Goal: Task Accomplishment & Management: Manage account settings

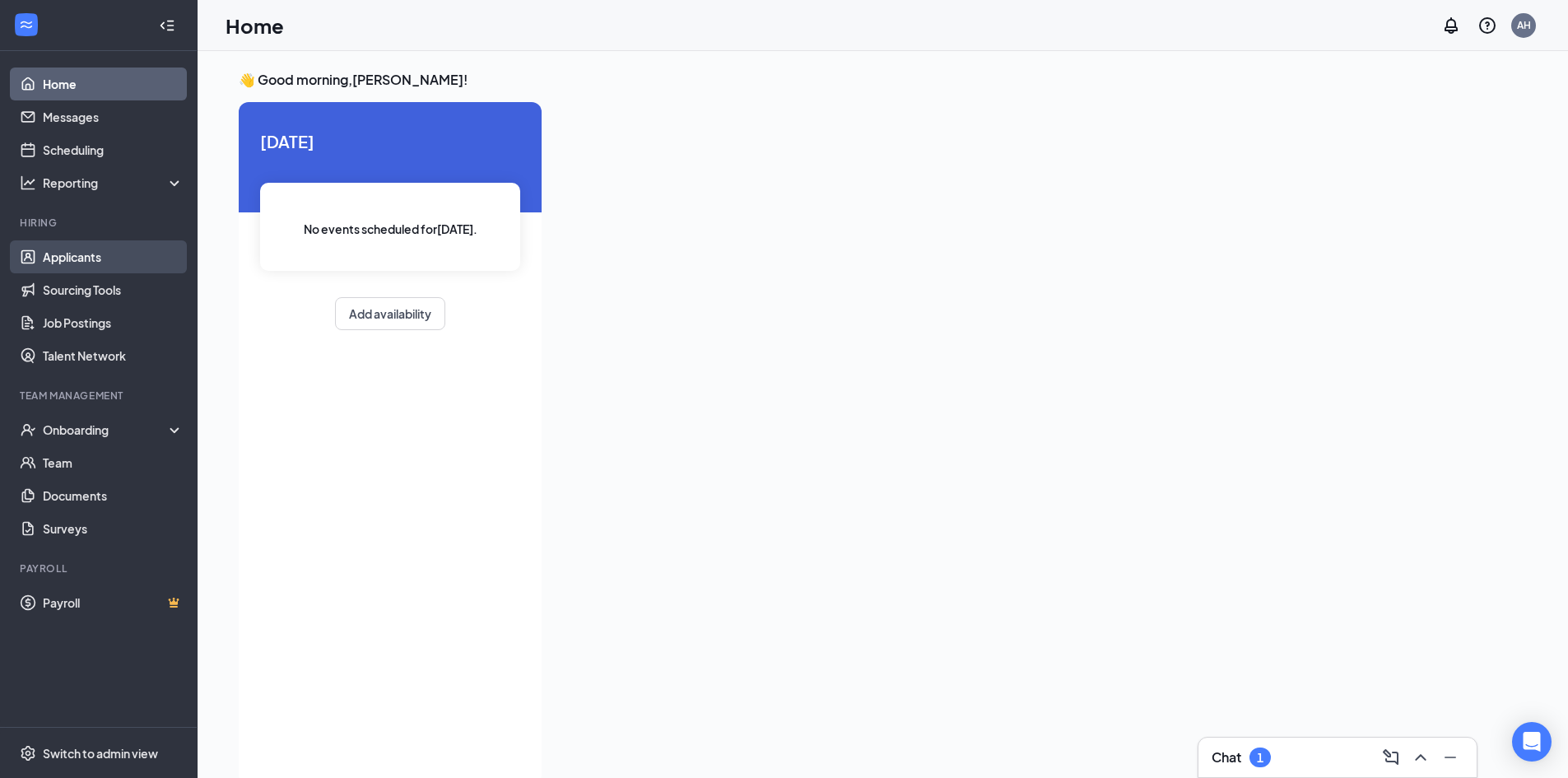
click at [57, 263] on link "Applicants" at bounding box center [112, 256] width 141 height 33
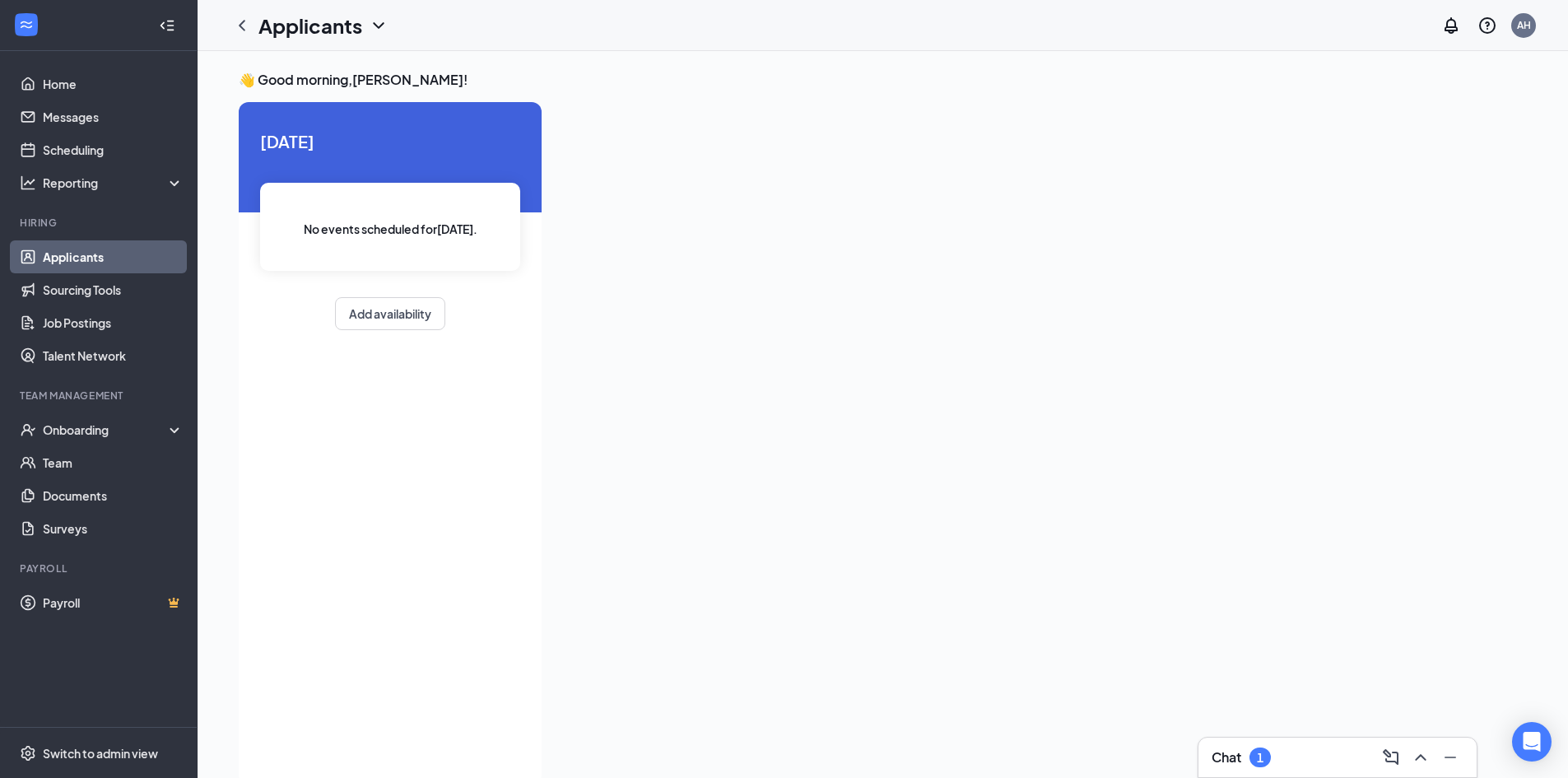
click at [165, 251] on link "Applicants" at bounding box center [112, 256] width 141 height 33
click at [105, 424] on div "Onboarding" at bounding box center [106, 429] width 126 height 17
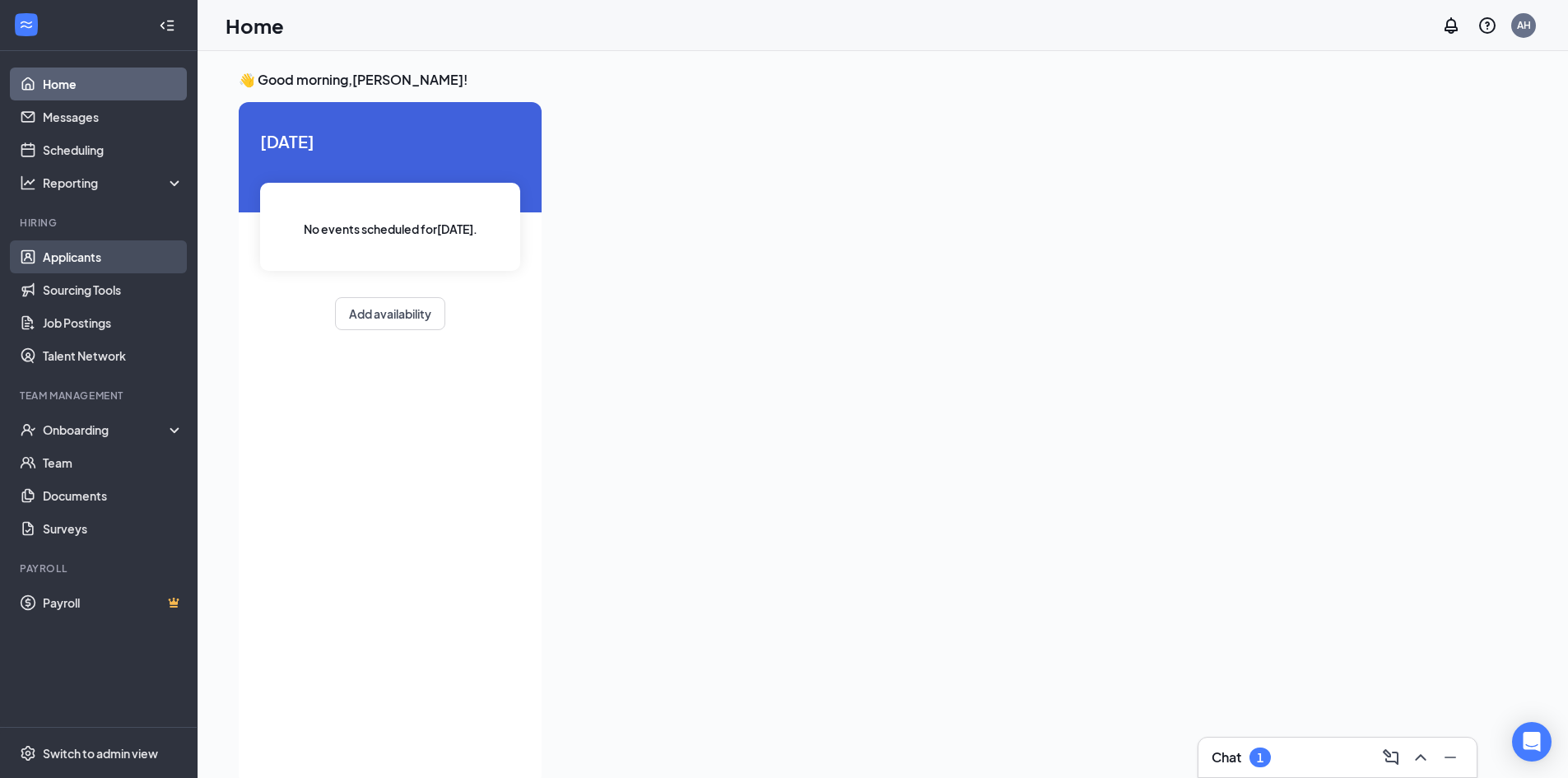
click at [102, 259] on link "Applicants" at bounding box center [112, 256] width 141 height 33
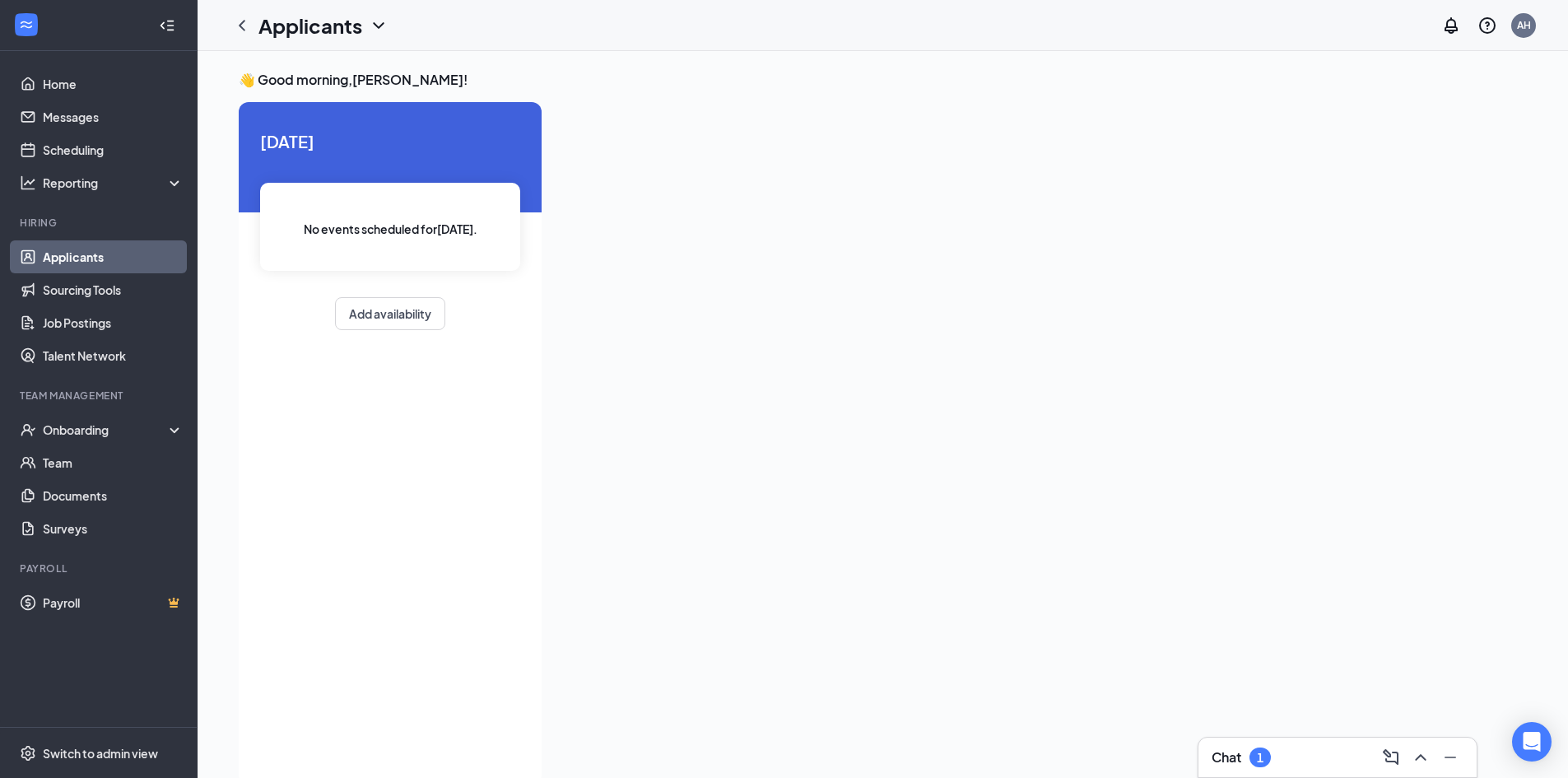
click at [387, 23] on icon "ChevronDown" at bounding box center [379, 26] width 20 height 20
click at [379, 24] on icon "ChevronDown" at bounding box center [379, 26] width 20 height 20
click at [374, 24] on icon "ChevronDown" at bounding box center [379, 26] width 20 height 20
click at [315, 77] on link "Applicants" at bounding box center [357, 71] width 178 height 17
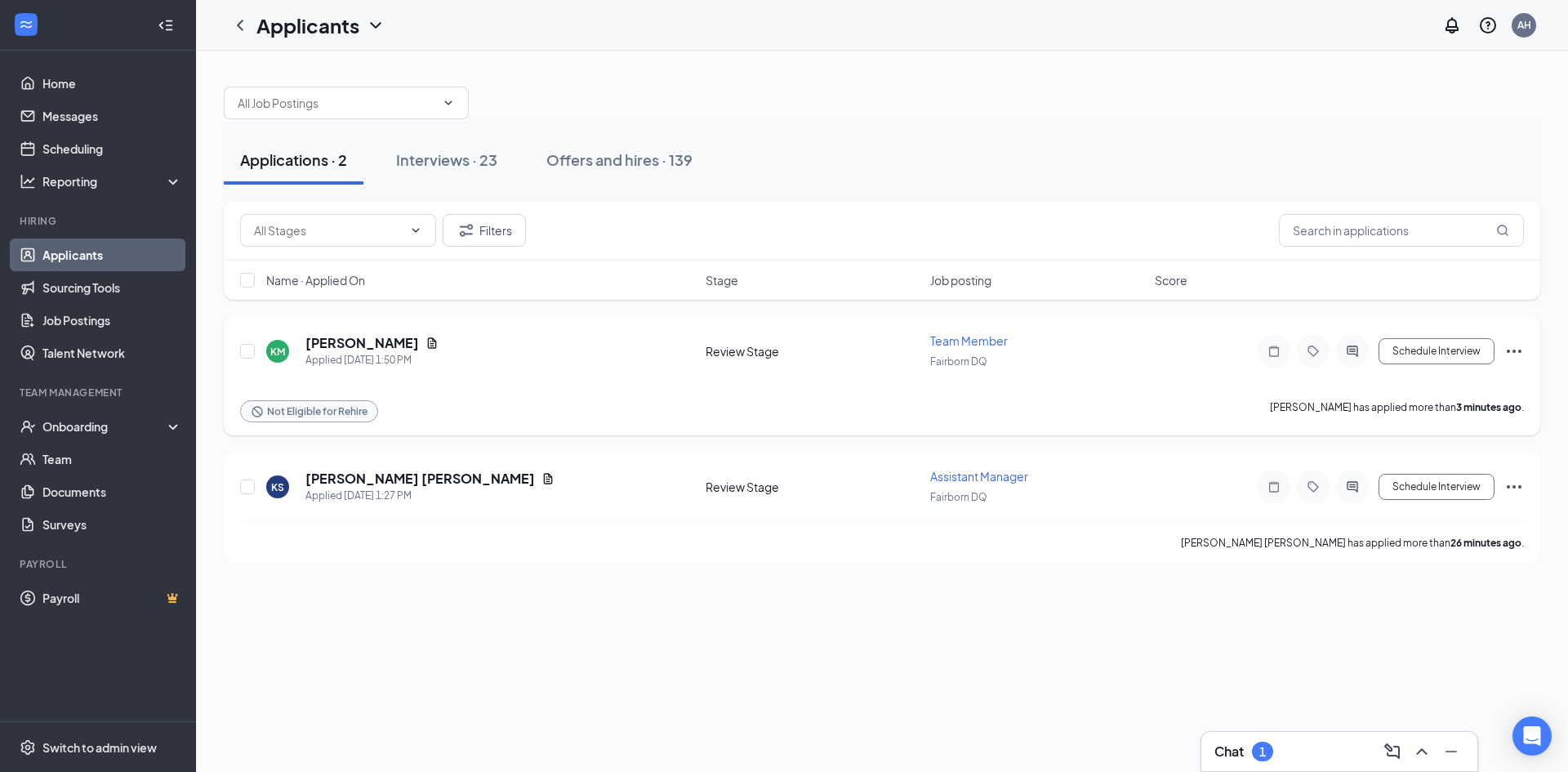
click at [1521, 356] on icon "Ellipses" at bounding box center [1514, 352] width 20 height 20
click at [1383, 594] on p "Reject" at bounding box center [1440, 587] width 140 height 17
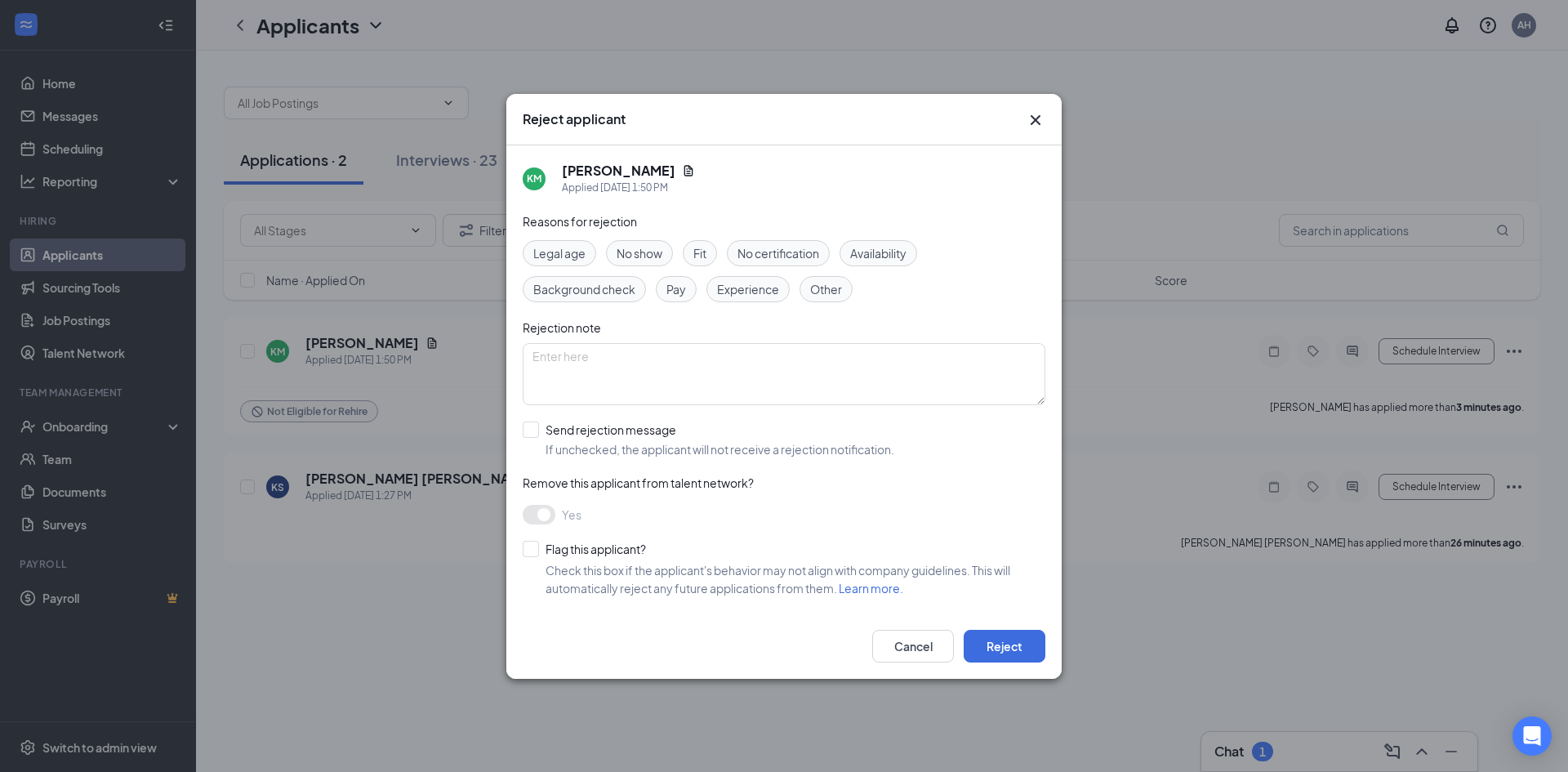
click at [532, 430] on input "Send rejection message If unchecked, the applicant will not receive a rejection…" at bounding box center [708, 439] width 371 height 36
checkbox input "true"
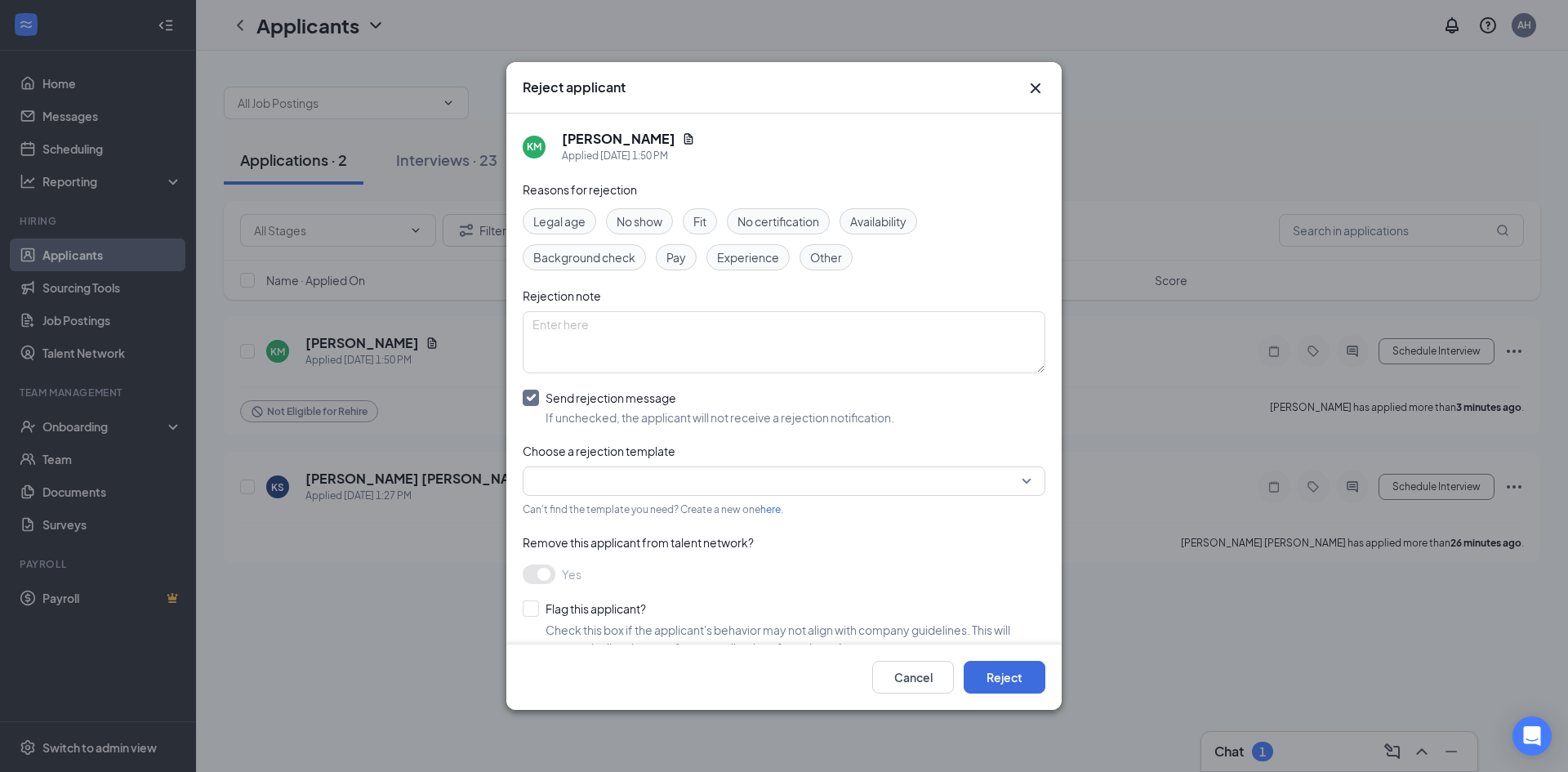
click at [573, 480] on input "search" at bounding box center [779, 481] width 492 height 27
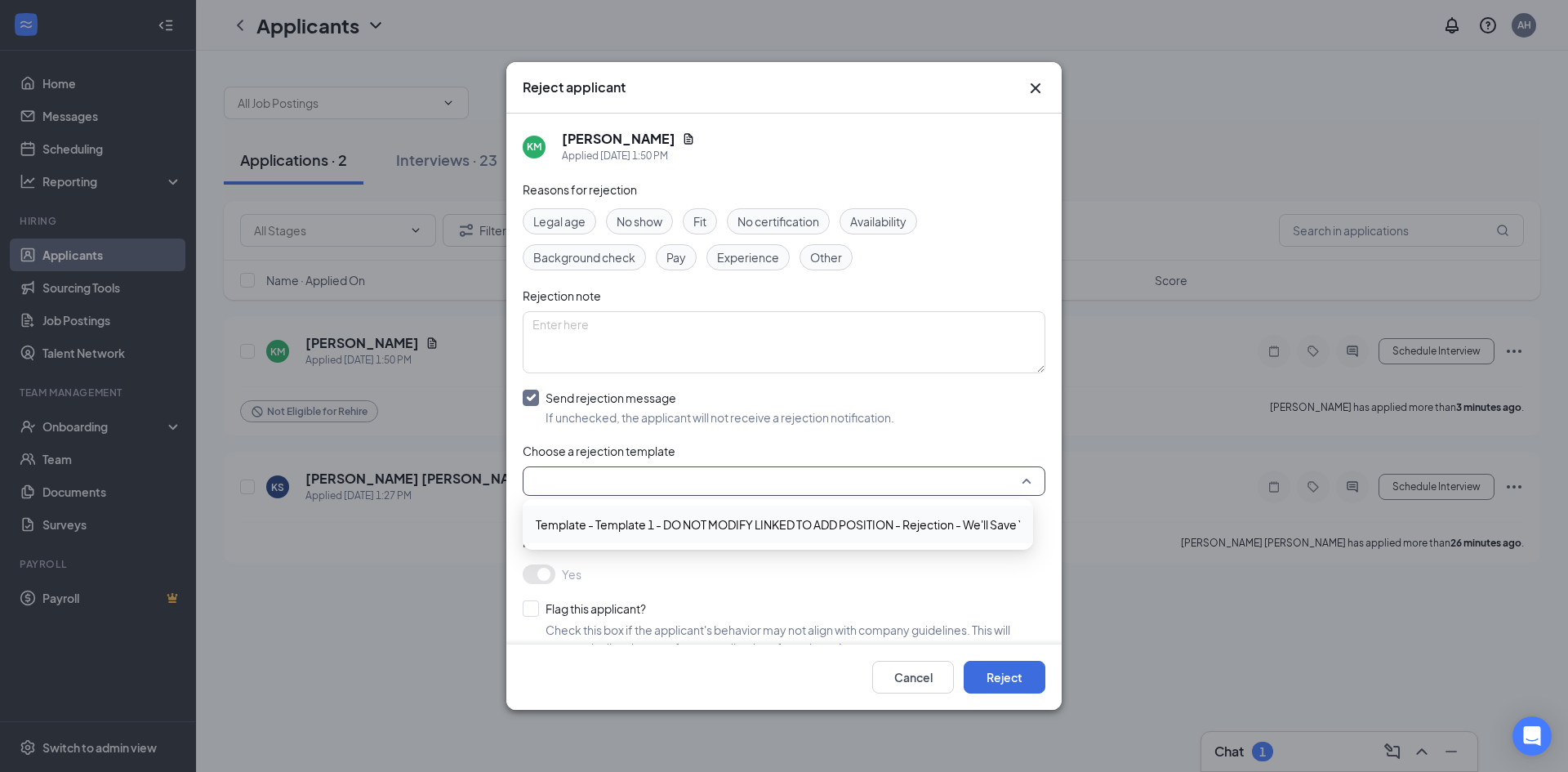
click at [590, 524] on span "Template - Template 1 - DO NOT MODIFY LINKED TO ADD POSITION - Rejection - We'l…" at bounding box center [820, 524] width 569 height 18
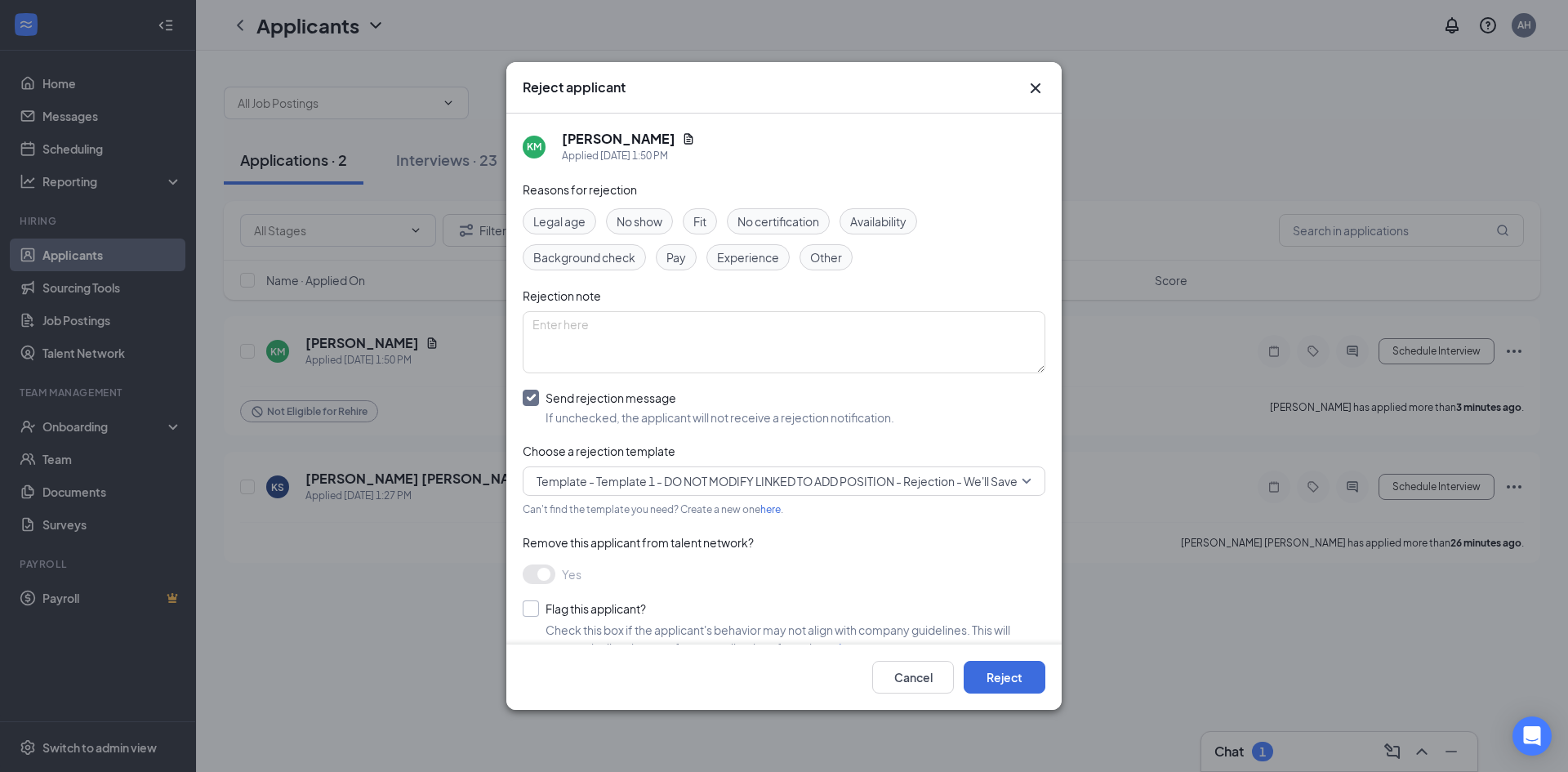
click at [533, 604] on input "Flag this applicant?" at bounding box center [585, 608] width 123 height 17
checkbox input "true"
click at [1035, 683] on button "Reject" at bounding box center [1004, 677] width 81 height 32
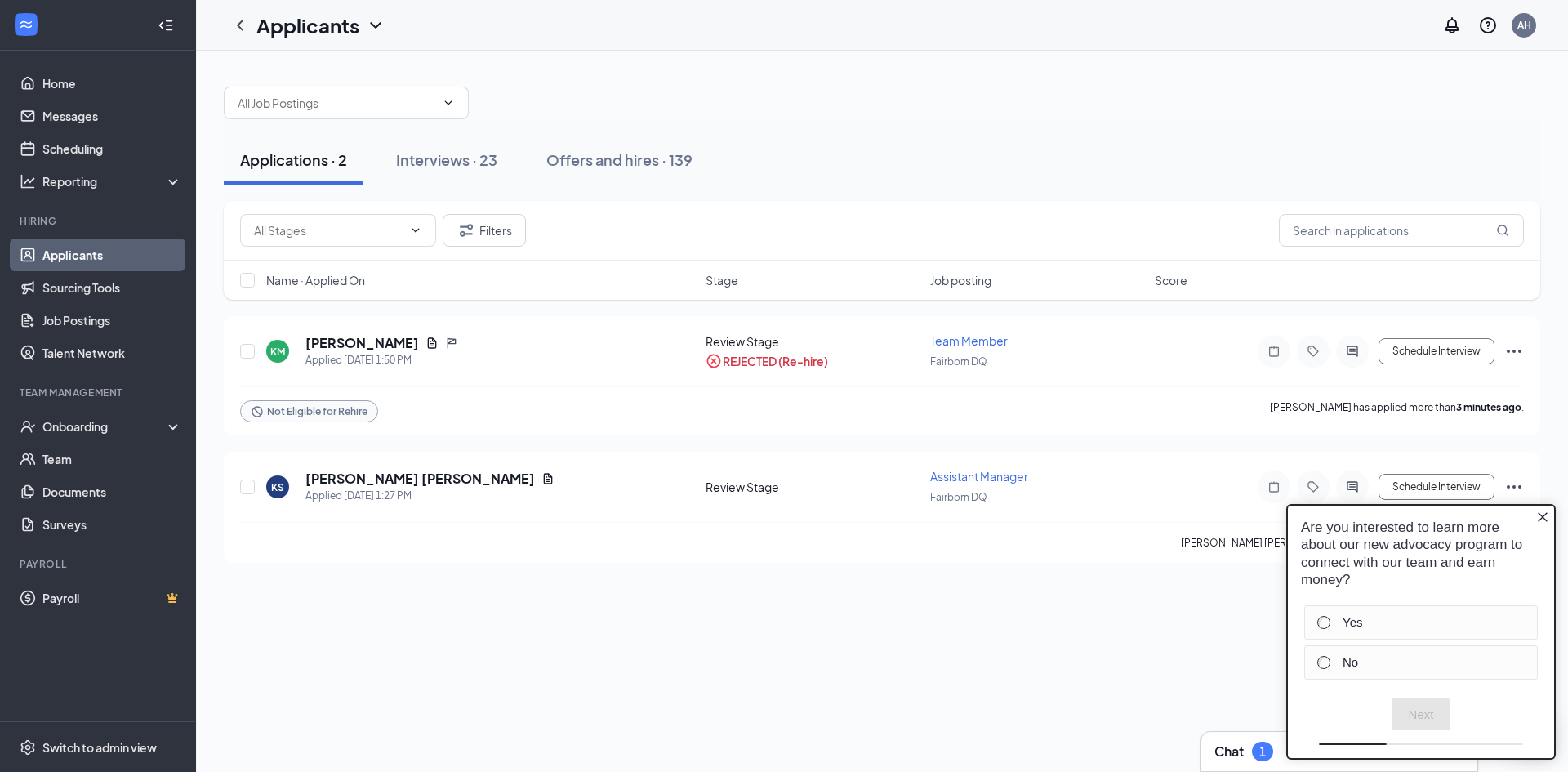
click at [1540, 521] on icon "Close button" at bounding box center [1542, 516] width 13 height 13
